Goal: Task Accomplishment & Management: Complete application form

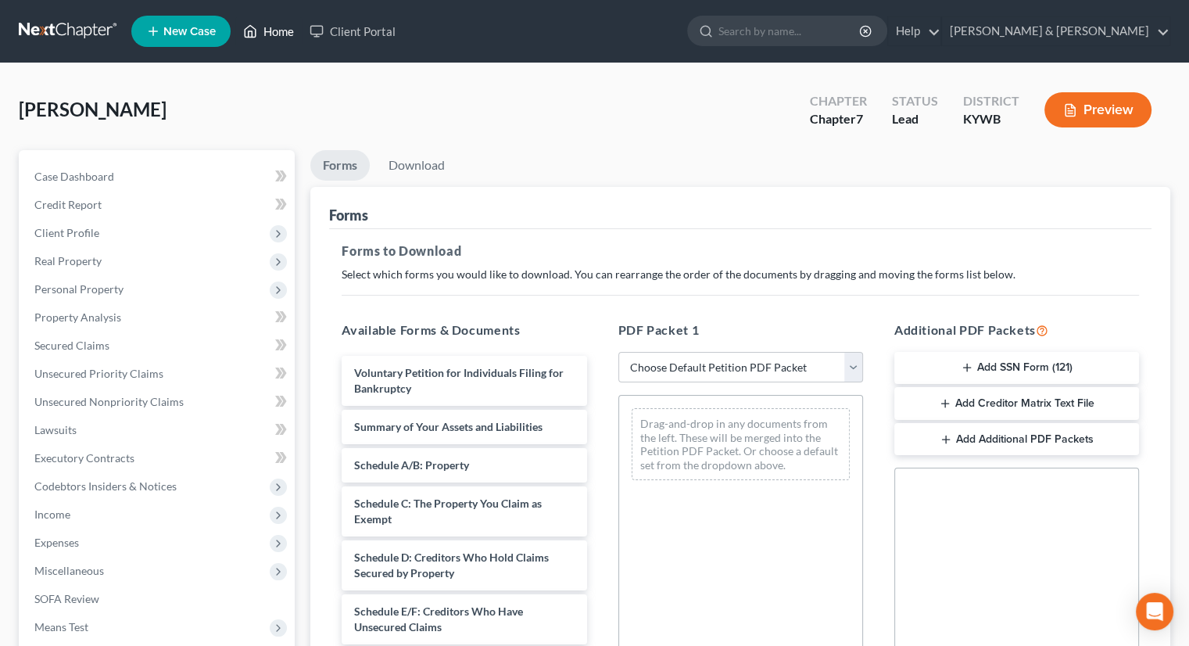
click at [263, 23] on link "Home" at bounding box center [268, 31] width 66 height 28
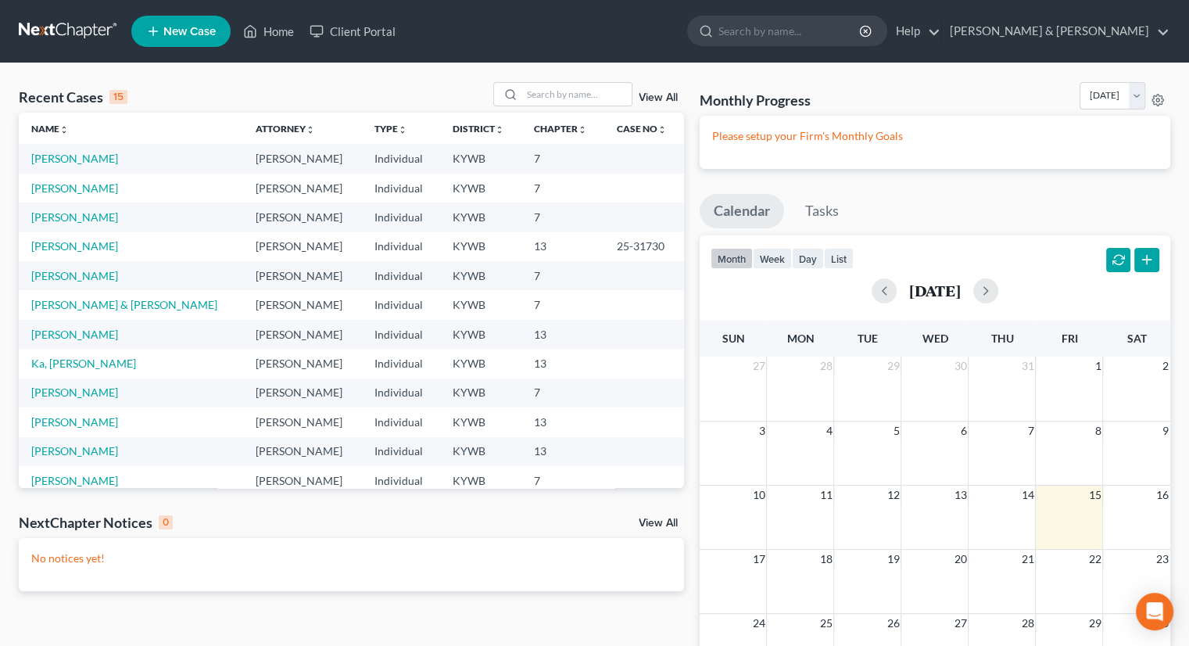
click at [164, 30] on span "New Case" at bounding box center [189, 32] width 52 height 12
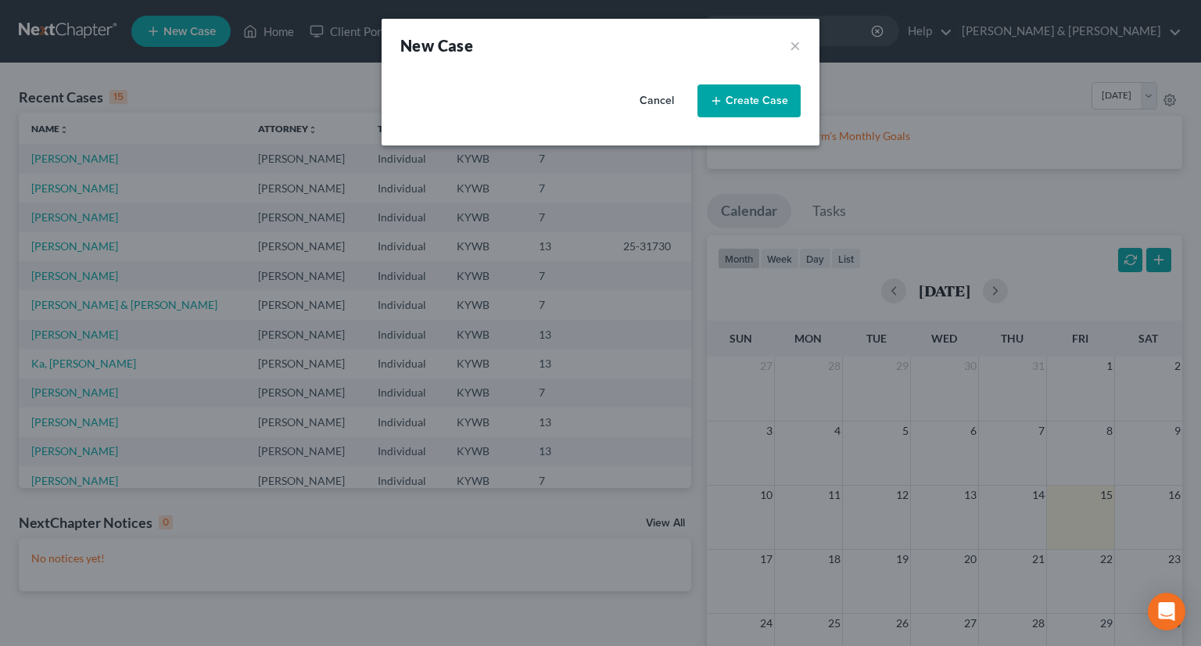
select select "33"
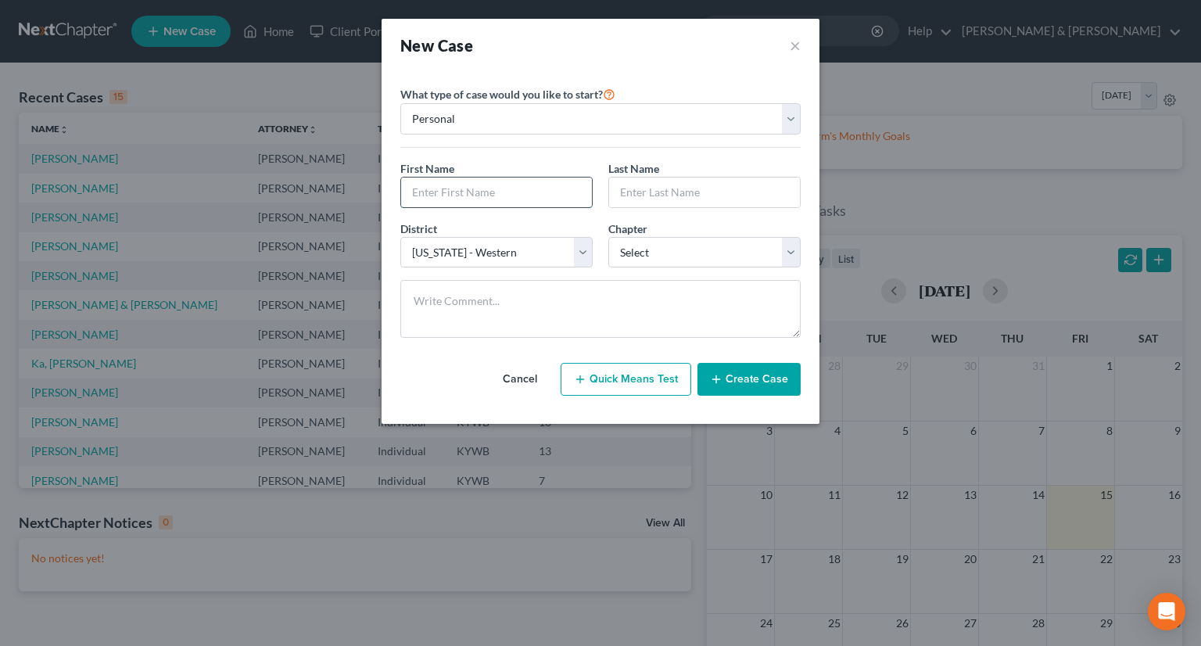
click at [464, 194] on input "text" at bounding box center [496, 193] width 191 height 30
type input "[PERSON_NAME]"
click at [644, 188] on input "text" at bounding box center [704, 193] width 191 height 30
drag, startPoint x: 626, startPoint y: 165, endPoint x: 633, endPoint y: 193, distance: 29.2
drag, startPoint x: 633, startPoint y: 193, endPoint x: 621, endPoint y: 188, distance: 13.4
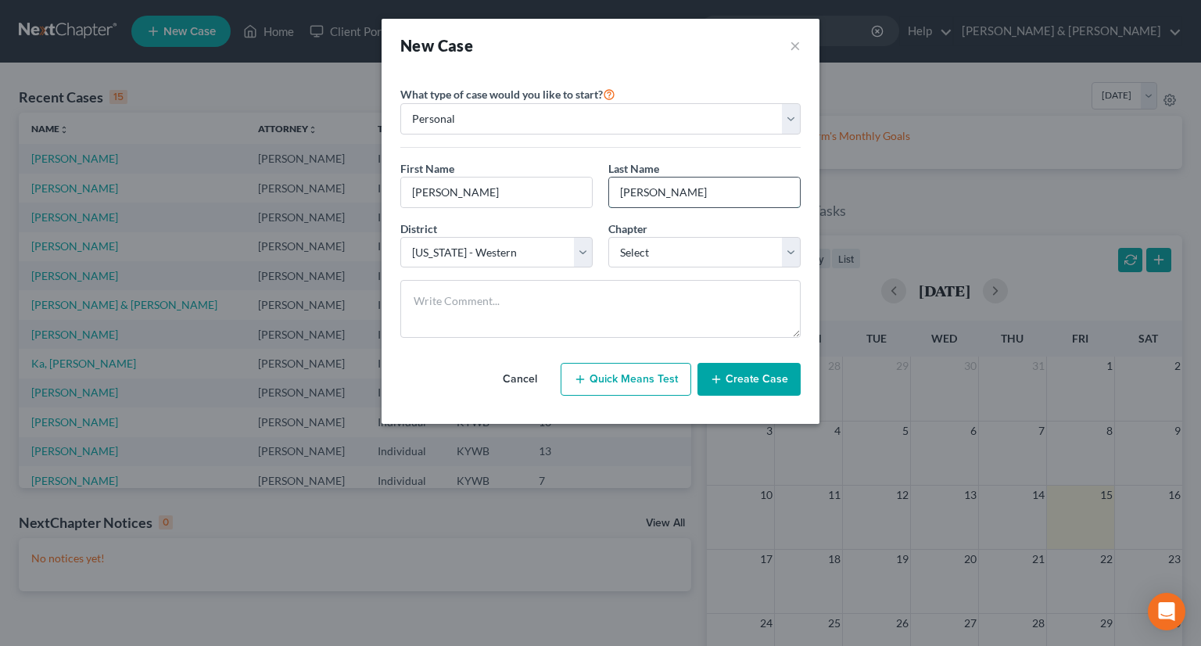
click at [621, 188] on input "[PERSON_NAME]" at bounding box center [704, 193] width 191 height 30
type input "[PERSON_NAME]"
click at [782, 253] on select "Select 7 11 12 13" at bounding box center [704, 252] width 192 height 31
select select "3"
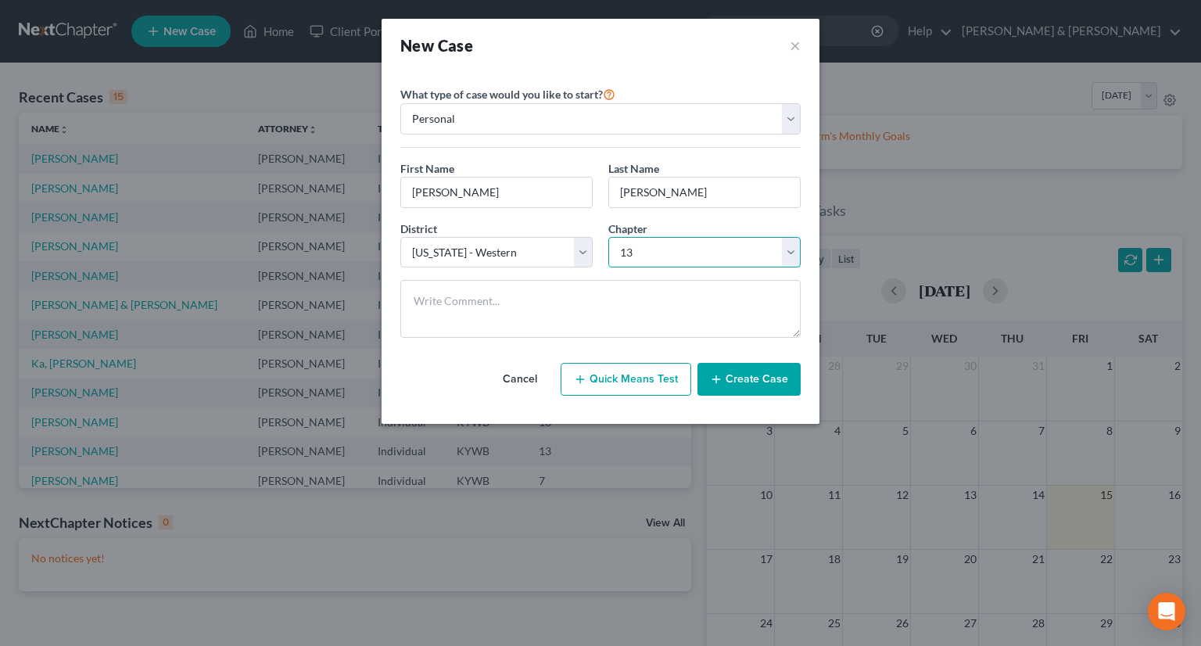
click at [608, 237] on select "Select 7 11 12 13" at bounding box center [704, 252] width 192 height 31
click at [731, 382] on button "Create Case" at bounding box center [749, 379] width 103 height 33
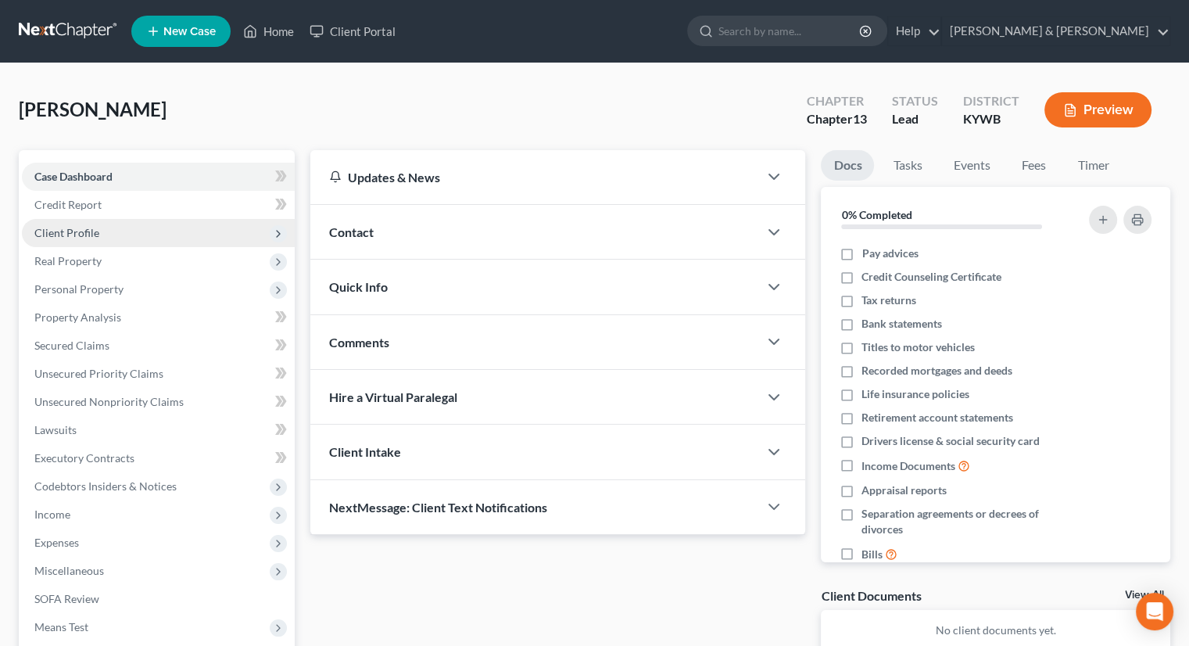
click at [57, 229] on span "Client Profile" at bounding box center [66, 232] width 65 height 13
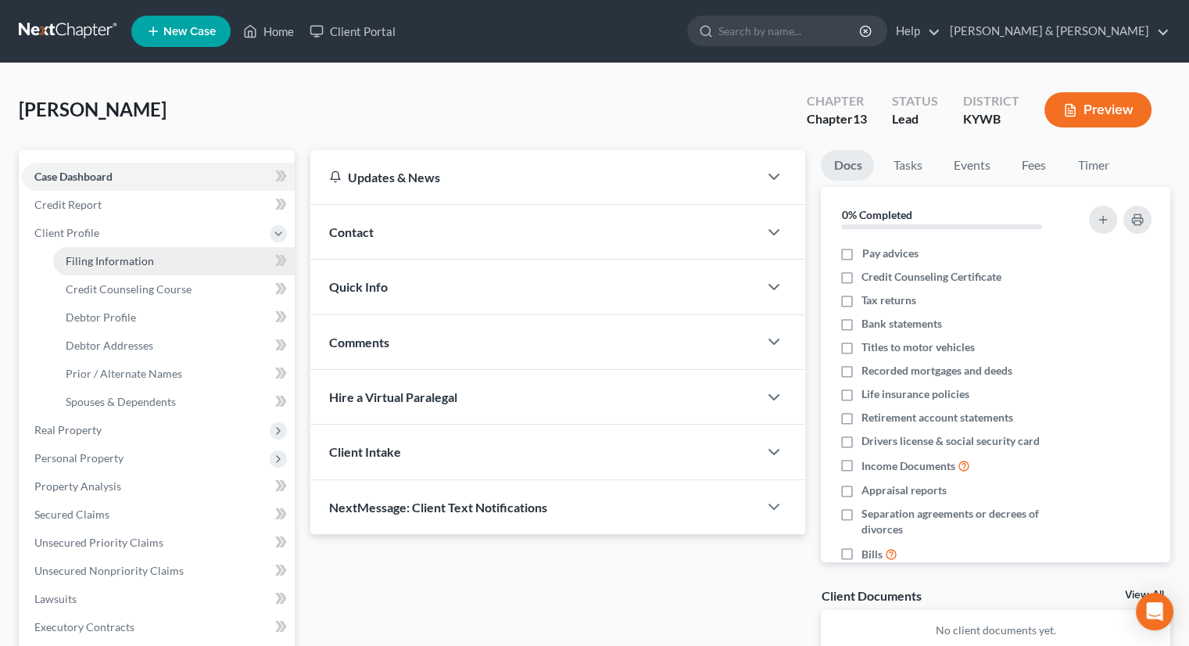
click at [170, 263] on link "Filing Information" at bounding box center [174, 261] width 242 height 28
select select "1"
select select "0"
select select "3"
select select "33"
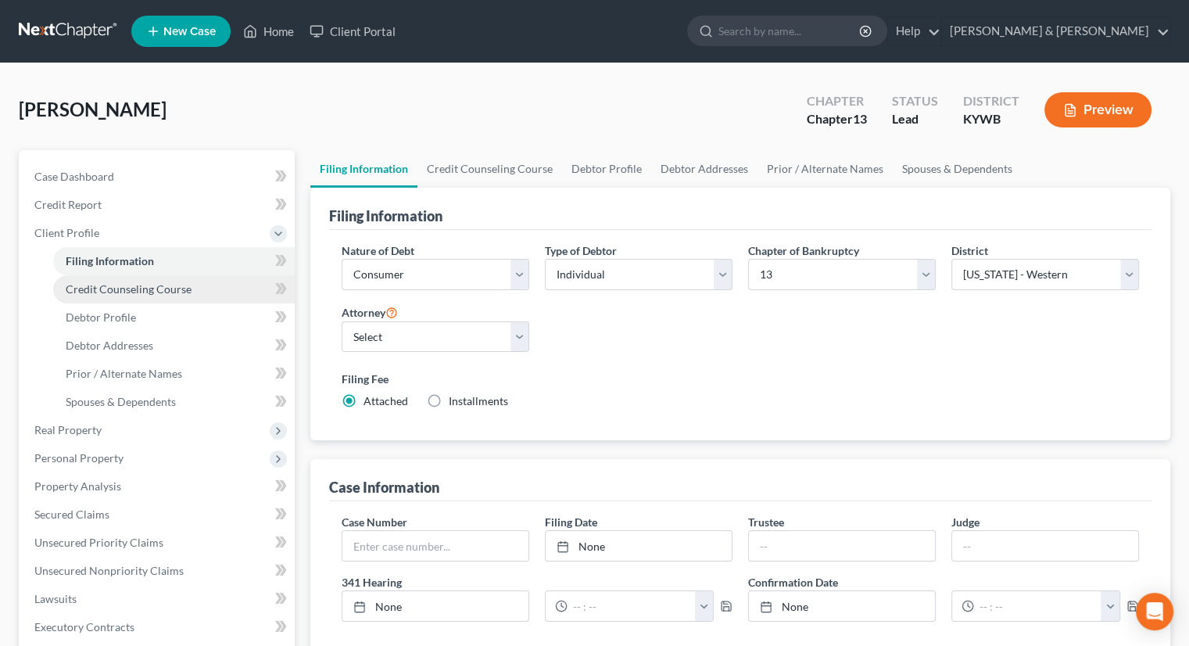
click at [182, 295] on link "Credit Counseling Course" at bounding box center [174, 289] width 242 height 28
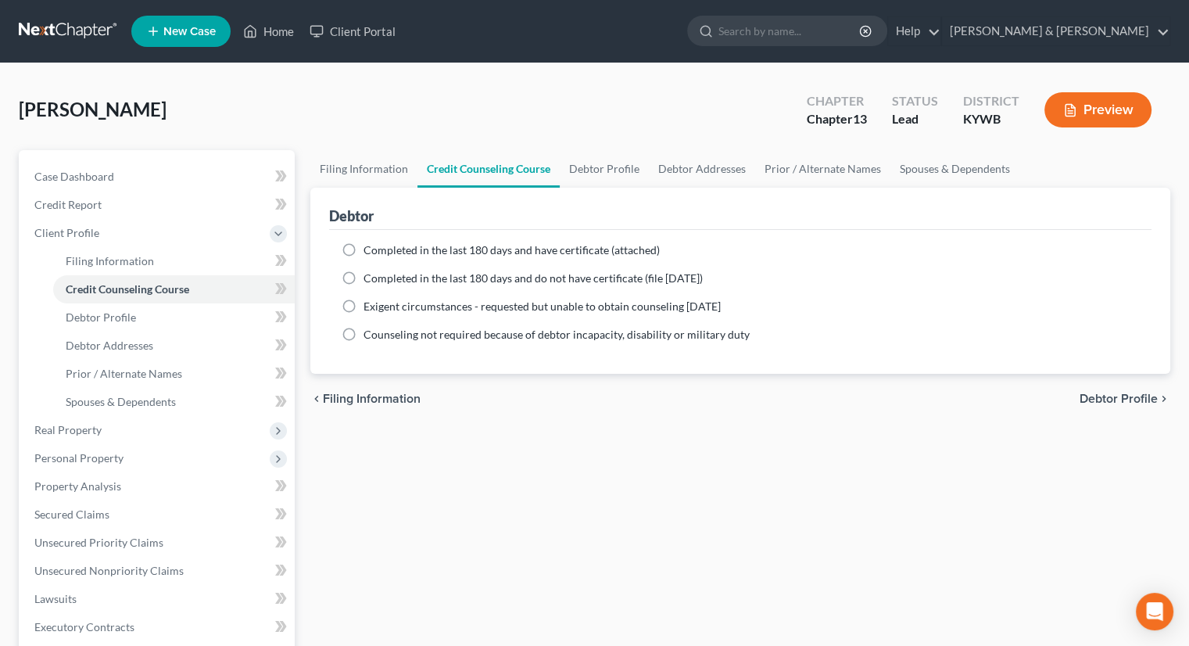
click at [364, 248] on label "Completed in the last 180 days and have certificate (attached)" at bounding box center [512, 250] width 296 height 16
click at [370, 248] on input "Completed in the last 180 days and have certificate (attached)" at bounding box center [375, 247] width 10 height 10
radio input "true"
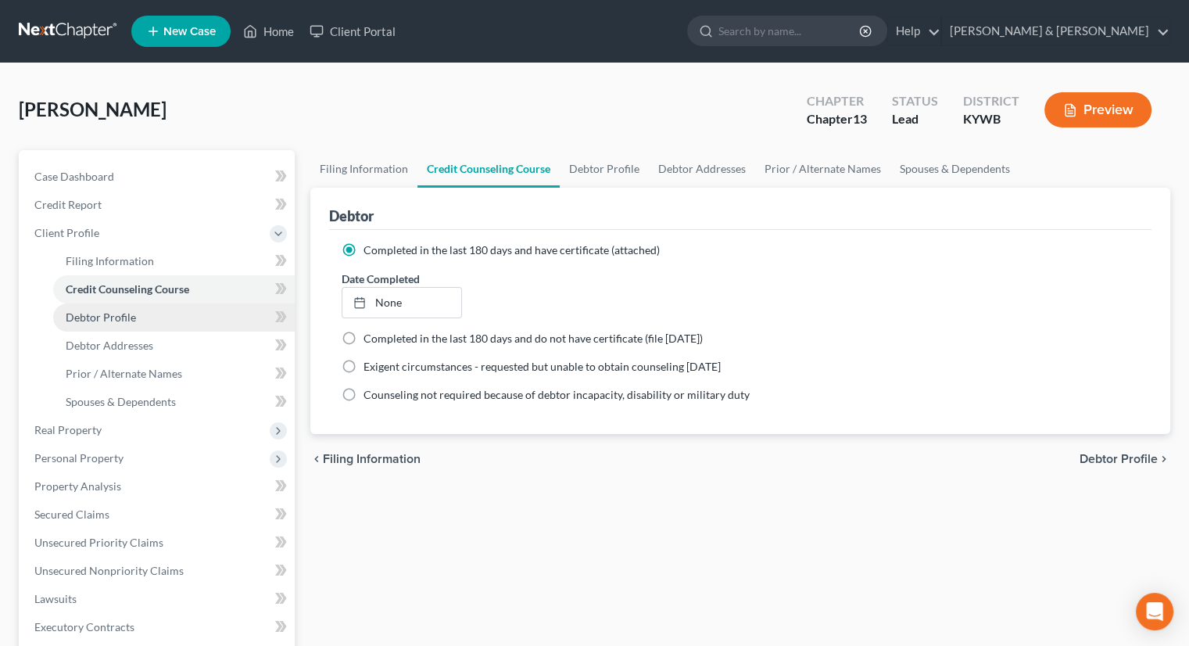
click at [134, 320] on span "Debtor Profile" at bounding box center [101, 316] width 70 height 13
select select "0"
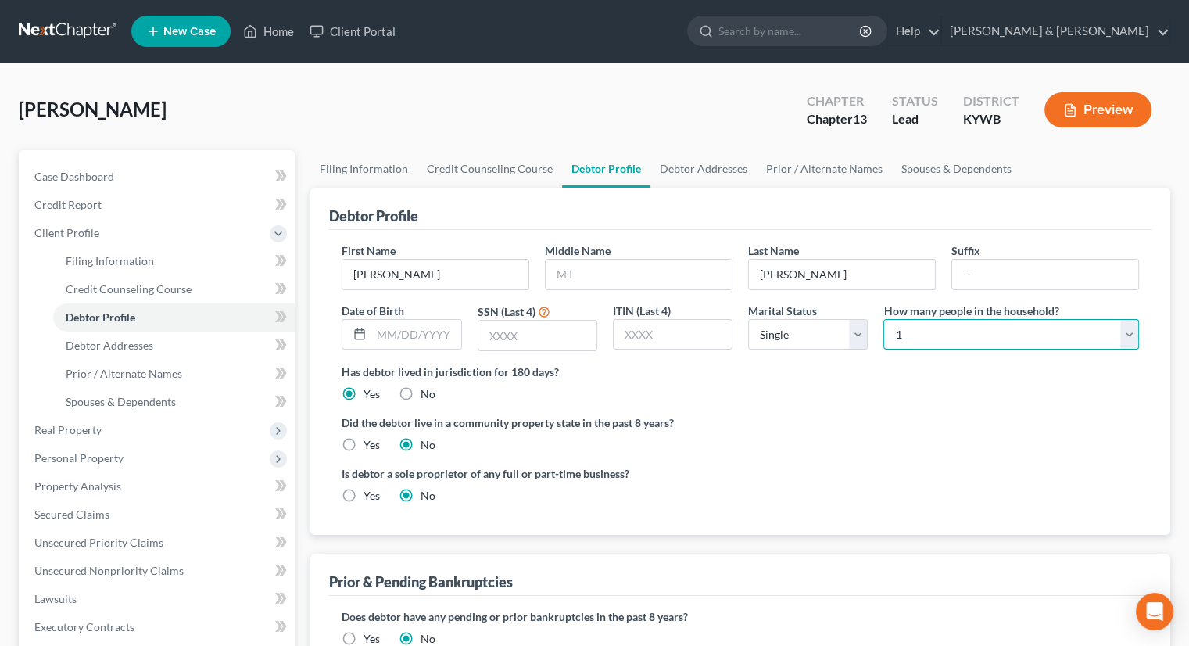
drag, startPoint x: 1126, startPoint y: 331, endPoint x: 1107, endPoint y: 333, distance: 18.9
click at [1125, 331] on select "Select 1 2 3 4 5 6 7 8 9 10 11 12 13 14 15 16 17 18 19 20" at bounding box center [1012, 334] width 256 height 31
select select "1"
click at [884, 319] on select "Select 1 2 3 4 5 6 7 8 9 10 11 12 13 14 15 16 17 18 19 20" at bounding box center [1012, 334] width 256 height 31
click at [525, 339] on input "text" at bounding box center [538, 336] width 118 height 30
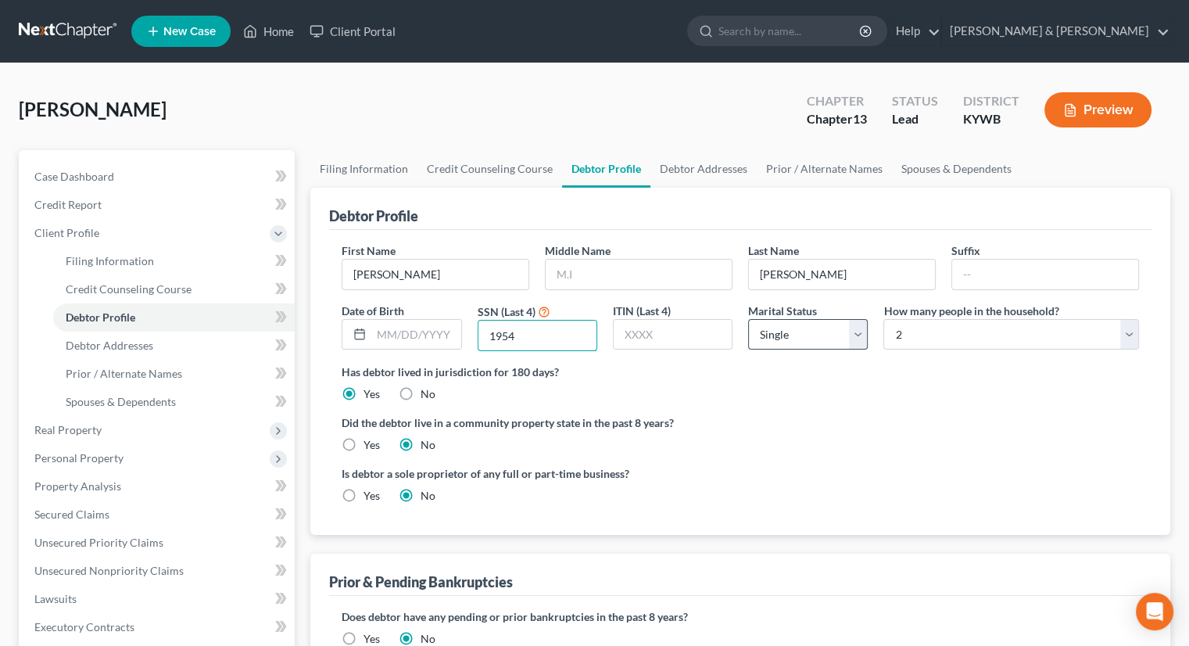
type input "1954"
click at [859, 332] on select "Select Single Married Separated Divorced Widowed" at bounding box center [808, 334] width 120 height 31
select select "4"
click at [748, 319] on select "Select Single Married Separated Divorced Widowed" at bounding box center [808, 334] width 120 height 31
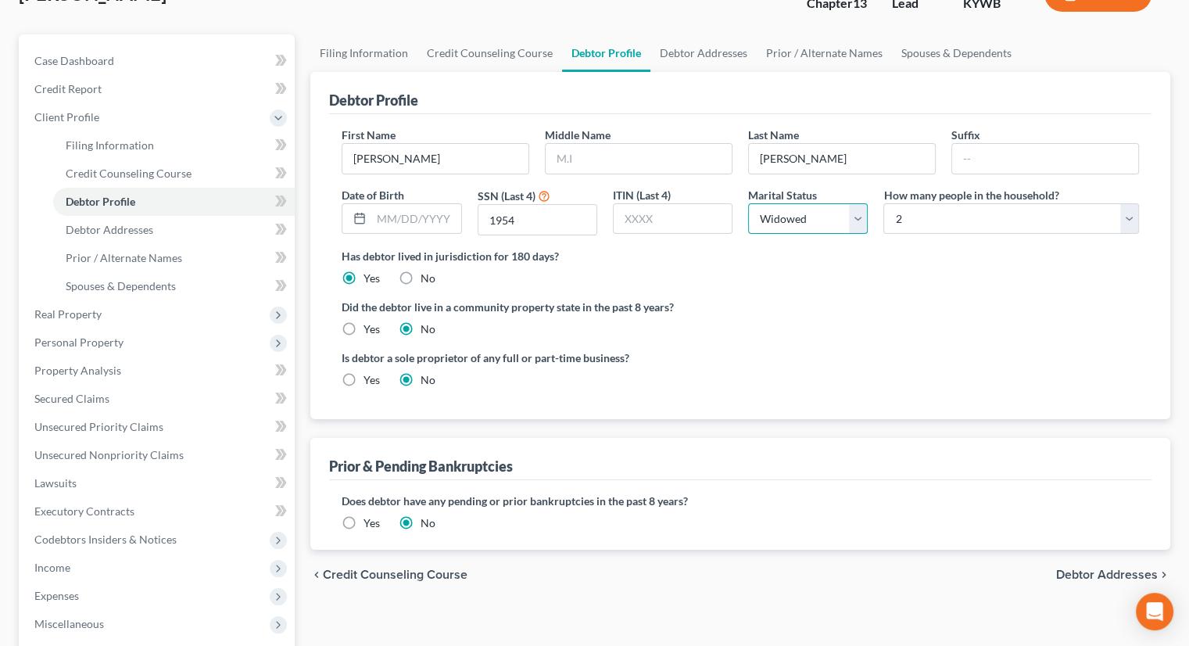
scroll to position [78, 0]
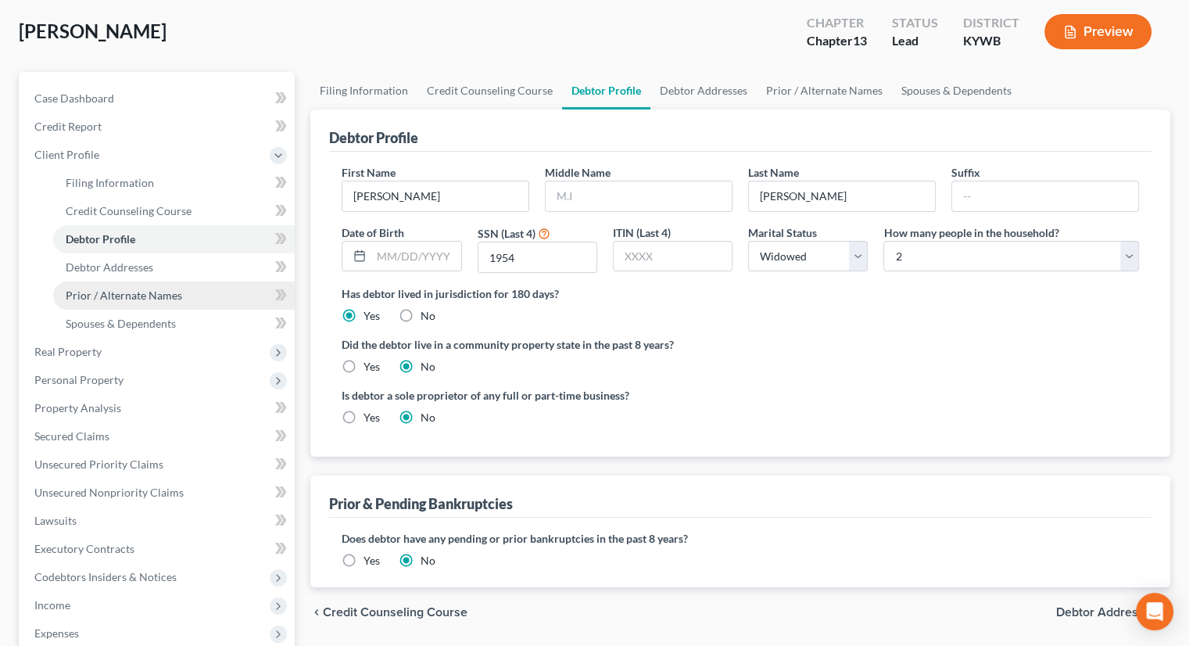
click at [135, 292] on span "Prior / Alternate Names" at bounding box center [124, 295] width 117 height 13
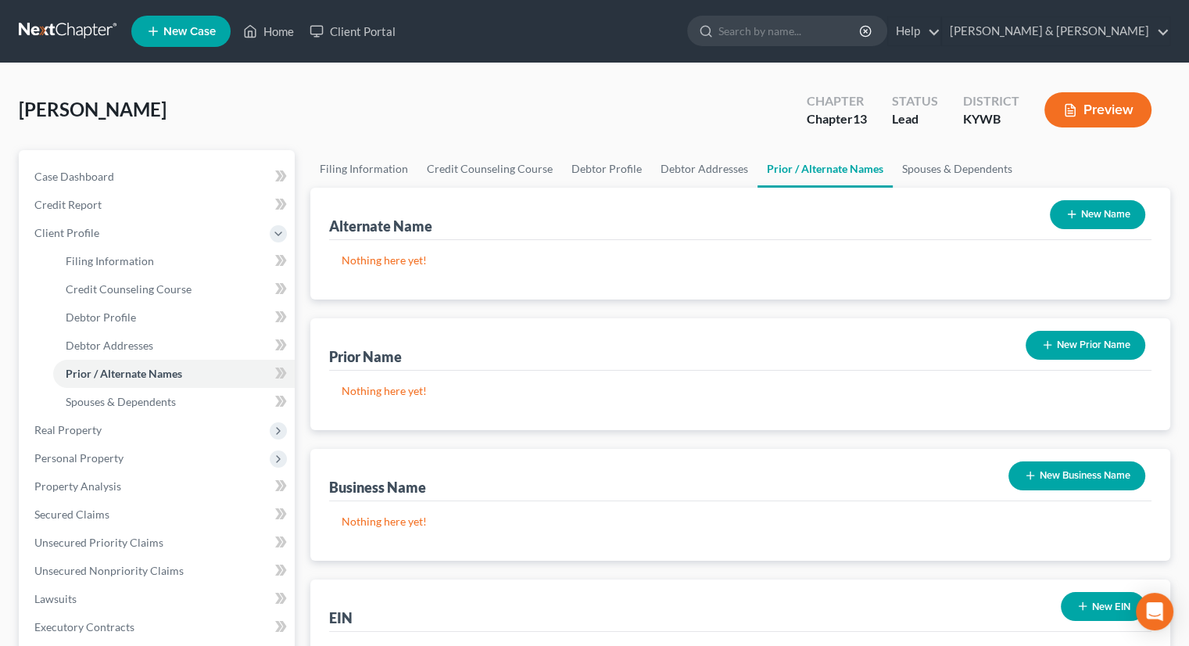
click at [1126, 214] on button "New Name" at bounding box center [1097, 214] width 95 height 29
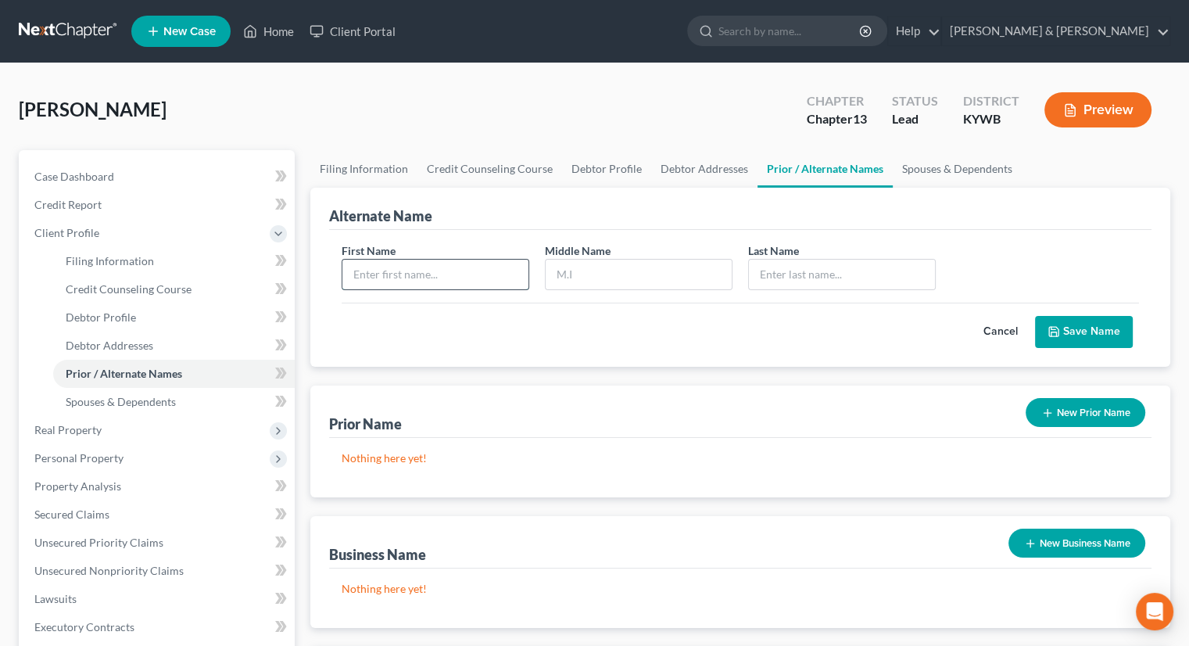
click at [474, 274] on input "text" at bounding box center [435, 275] width 186 height 30
type input "[PERSON_NAME]"
click at [622, 278] on input "text" at bounding box center [639, 275] width 186 height 30
type input "[PERSON_NAME]"
click at [827, 263] on input "text" at bounding box center [842, 275] width 186 height 30
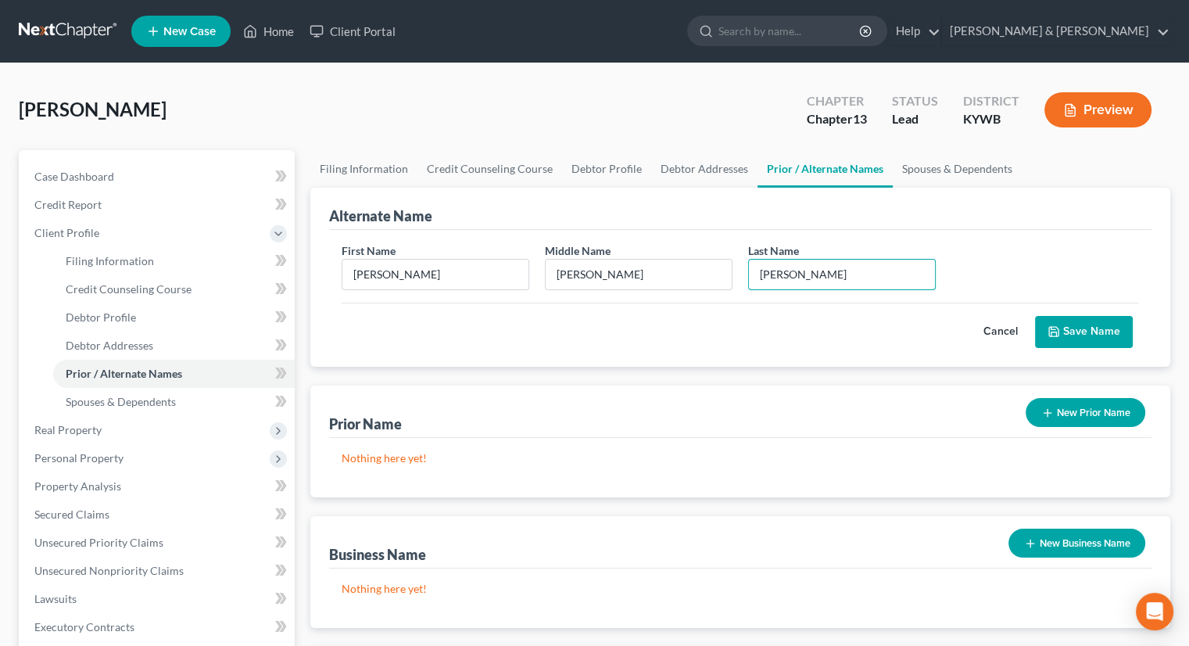
type input "[PERSON_NAME]"
click at [1071, 329] on button "Save Name" at bounding box center [1084, 332] width 98 height 33
